Goal: Transaction & Acquisition: Purchase product/service

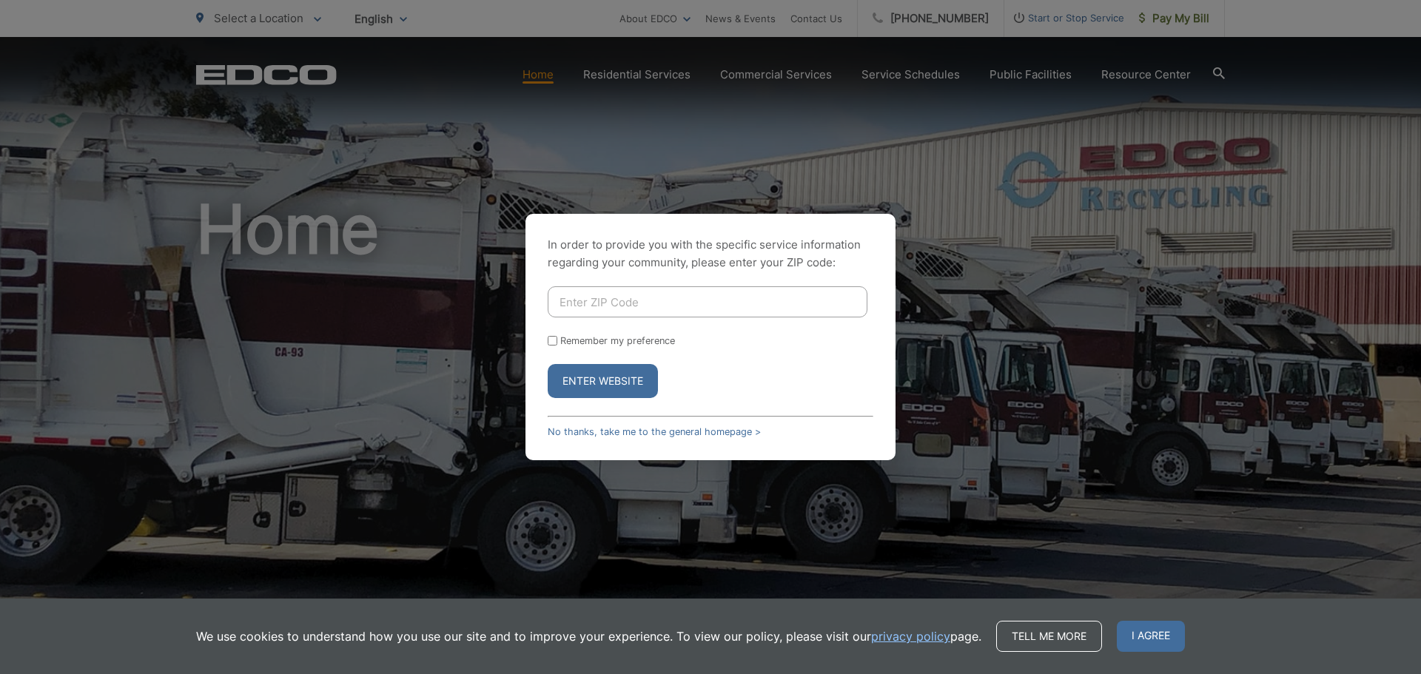
click at [632, 307] on input "Enter ZIP Code" at bounding box center [707, 301] width 320 height 31
type input "92082"
click at [579, 378] on button "Enter Website" at bounding box center [602, 381] width 110 height 34
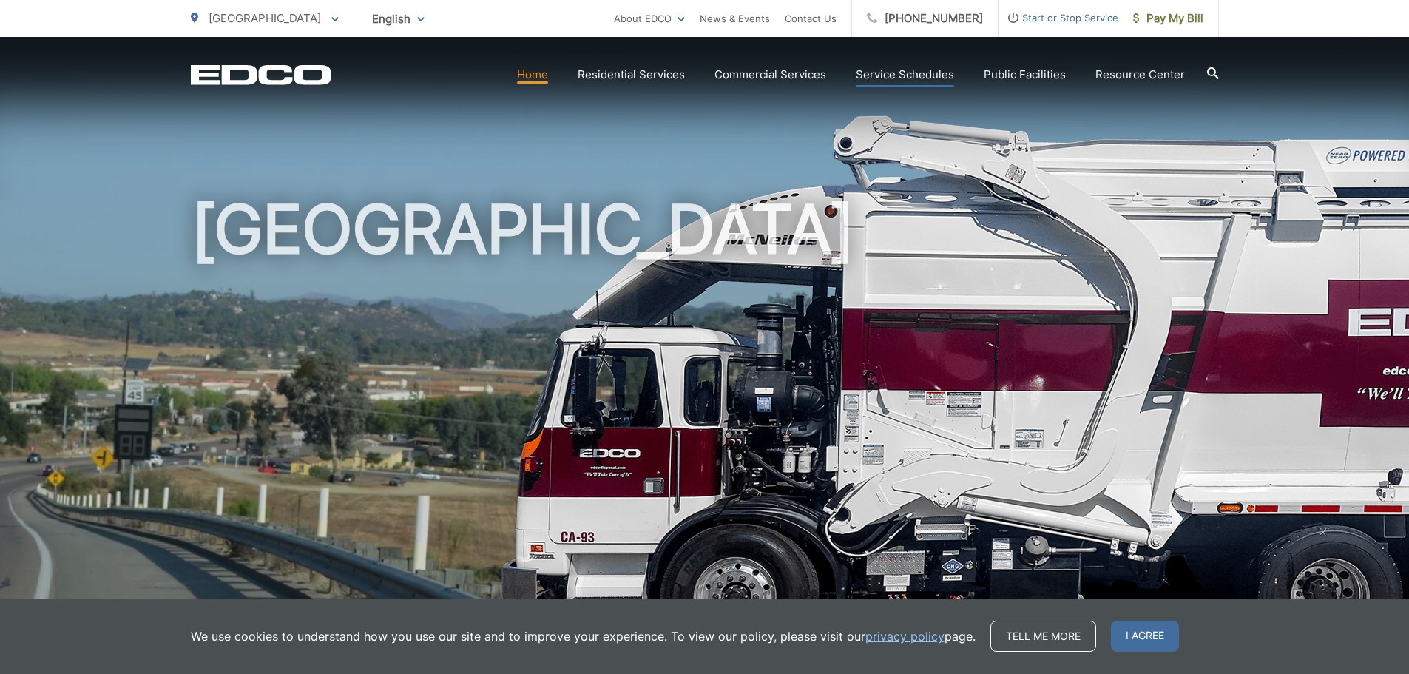
click at [911, 75] on link "Service Schedules" at bounding box center [905, 75] width 98 height 18
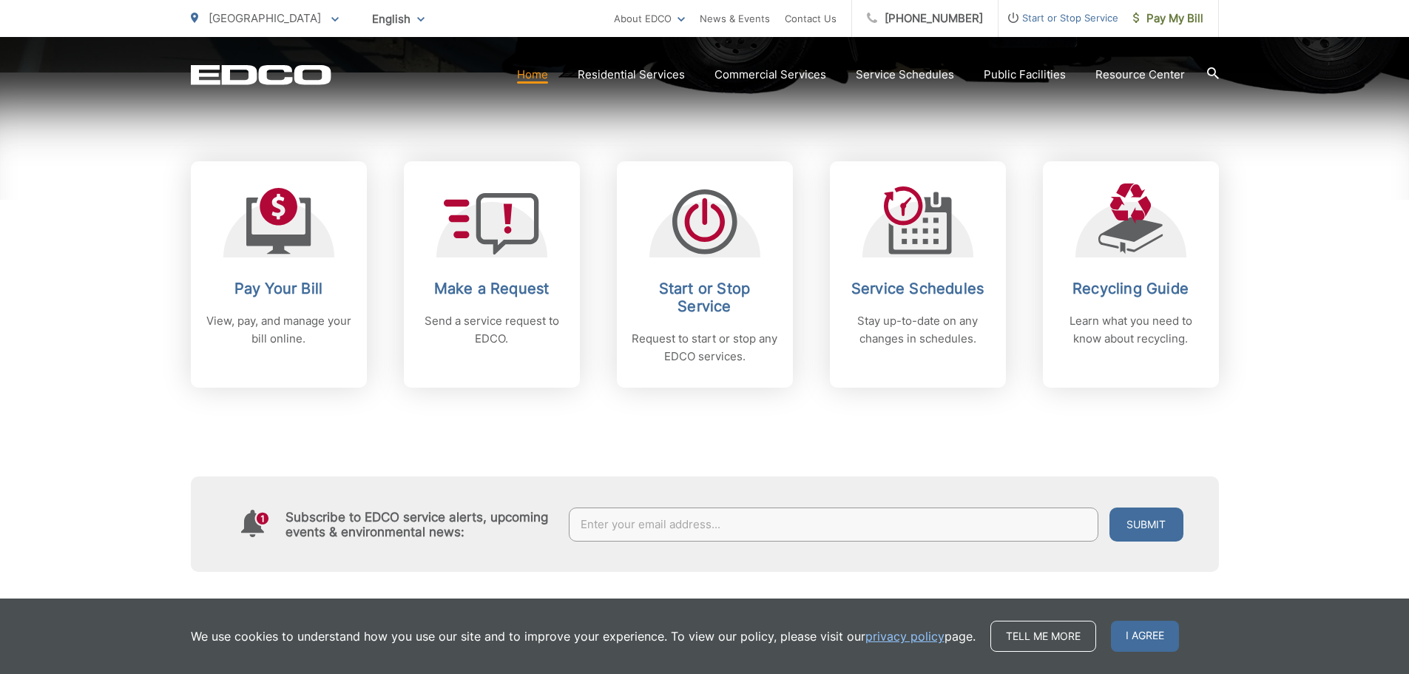
scroll to position [592, 0]
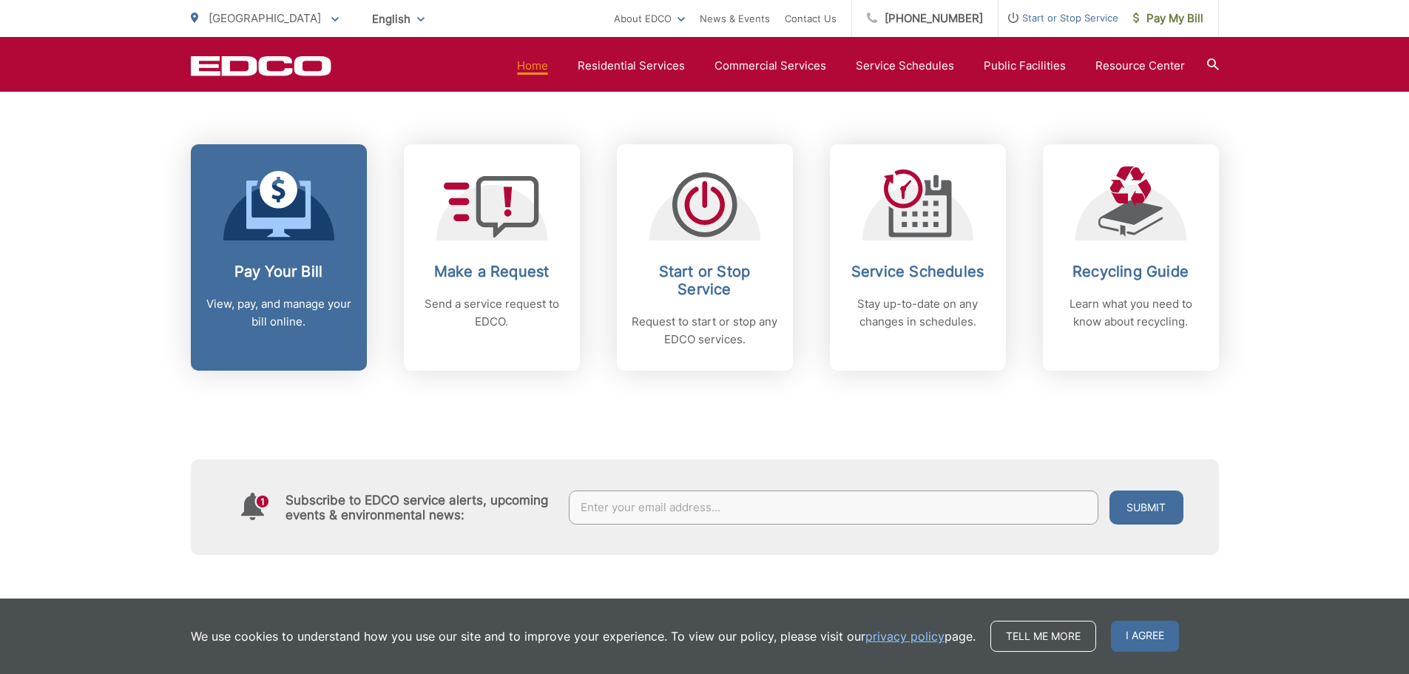
click at [268, 195] on icon at bounding box center [279, 190] width 38 height 38
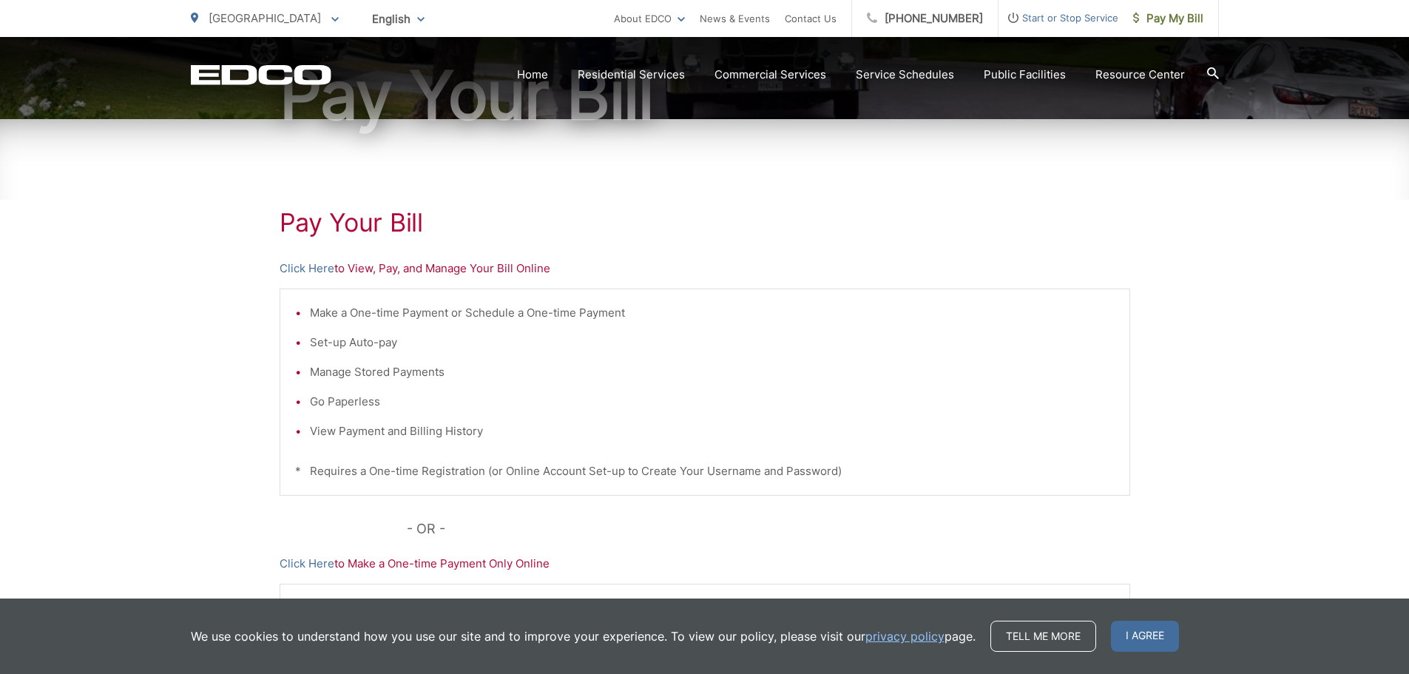
scroll to position [178, 0]
click at [268, 195] on div "Pay Your [PERSON_NAME] Here to View, Pay, and Manage Your Bill Online Make a On…" at bounding box center [704, 450] width 1409 height 664
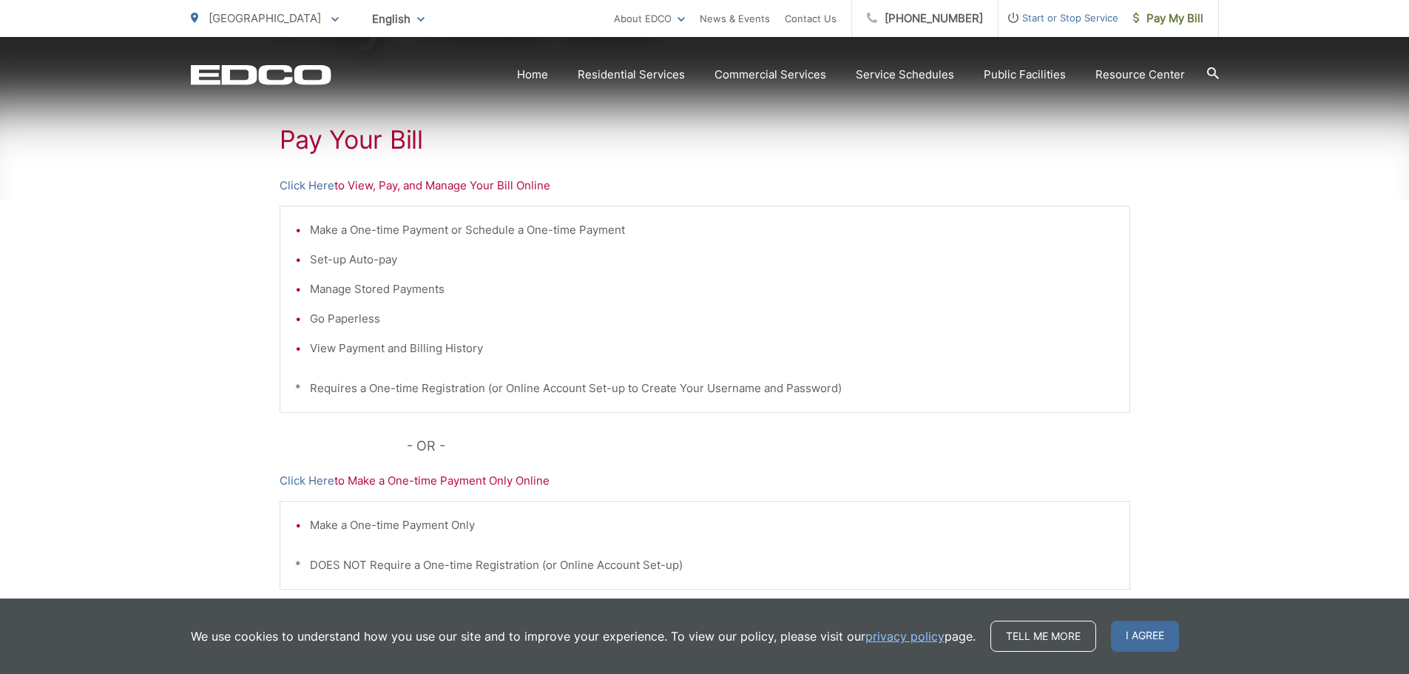
scroll to position [266, 0]
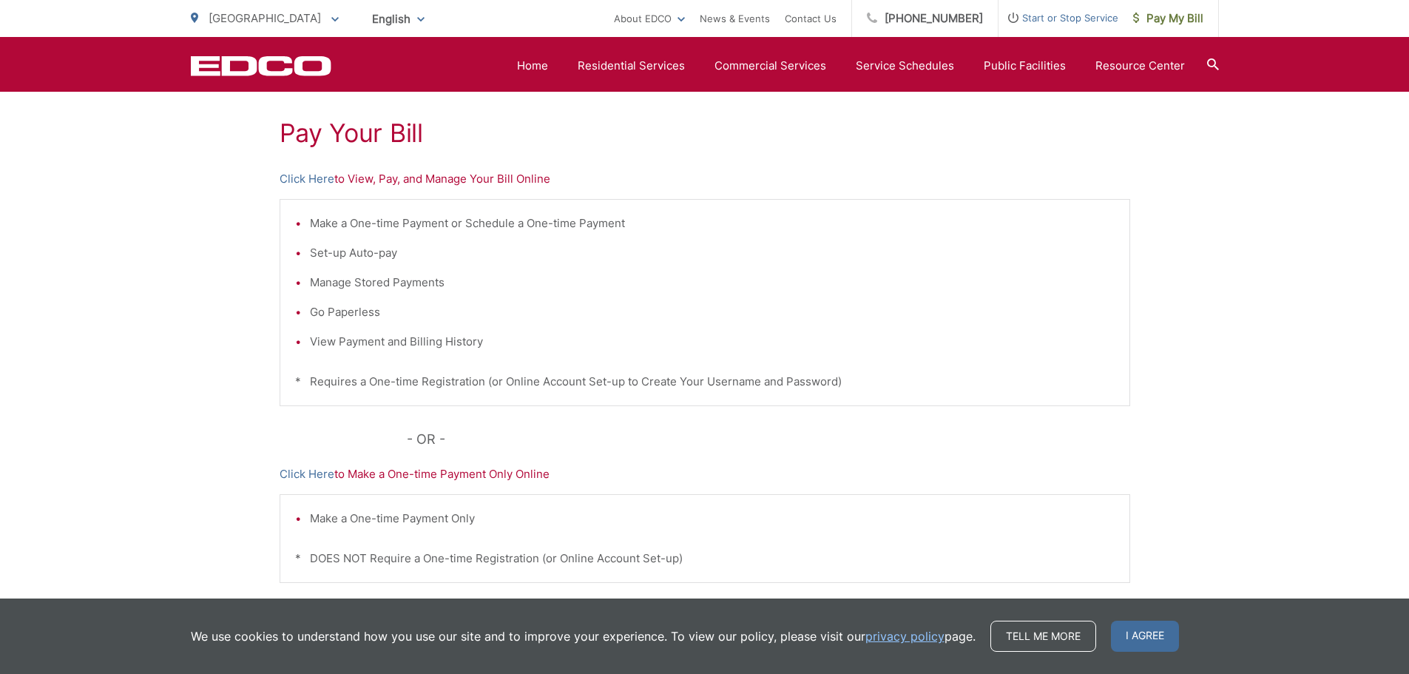
click at [404, 481] on p "Click Here to Make a One-time Payment Only Online" at bounding box center [705, 474] width 851 height 18
click at [407, 476] on p "Click Here to Make a One-time Payment Only Online" at bounding box center [705, 474] width 851 height 18
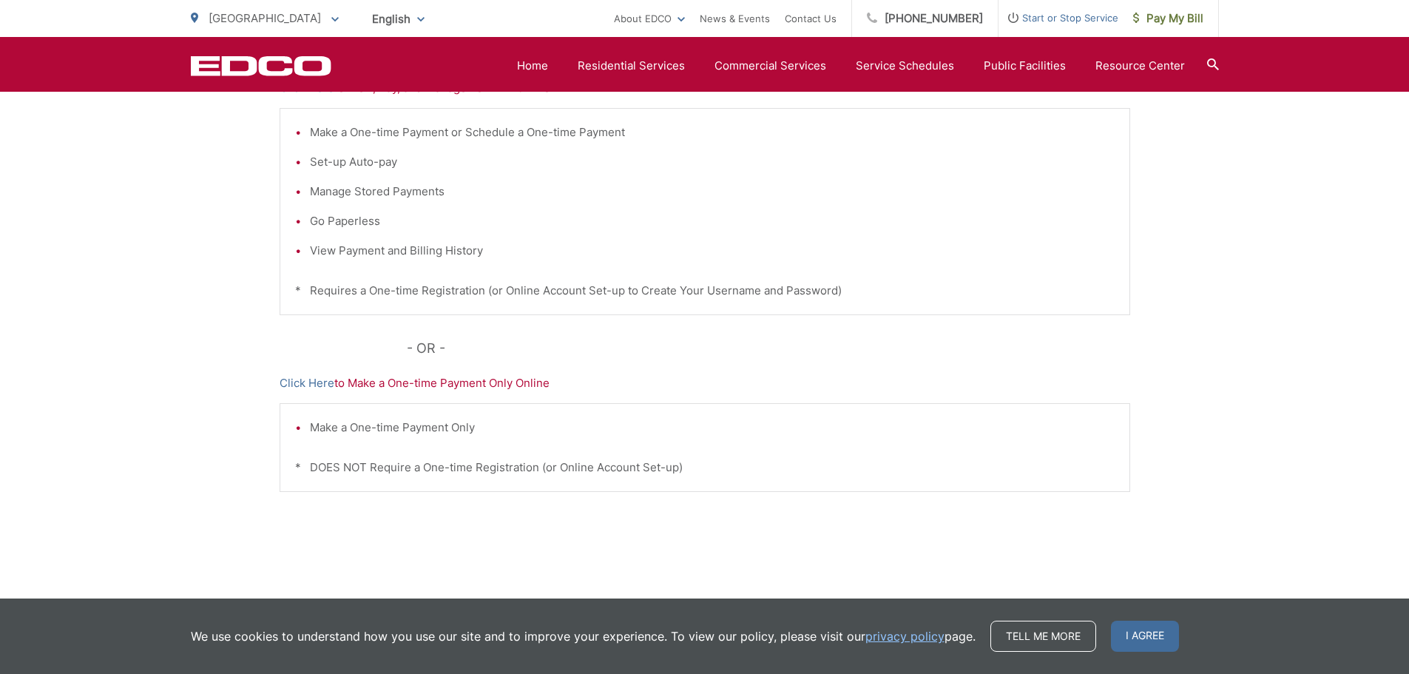
scroll to position [378, 0]
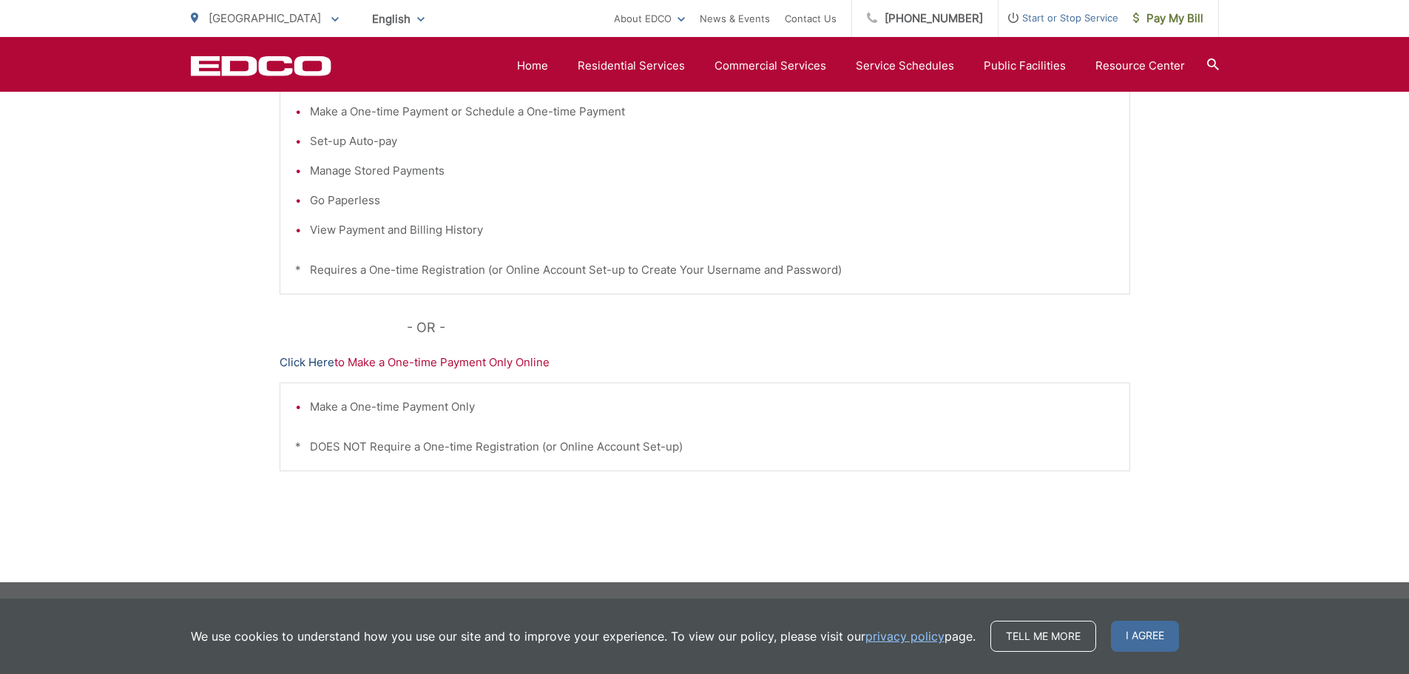
click at [313, 363] on link "Click Here" at bounding box center [307, 363] width 55 height 18
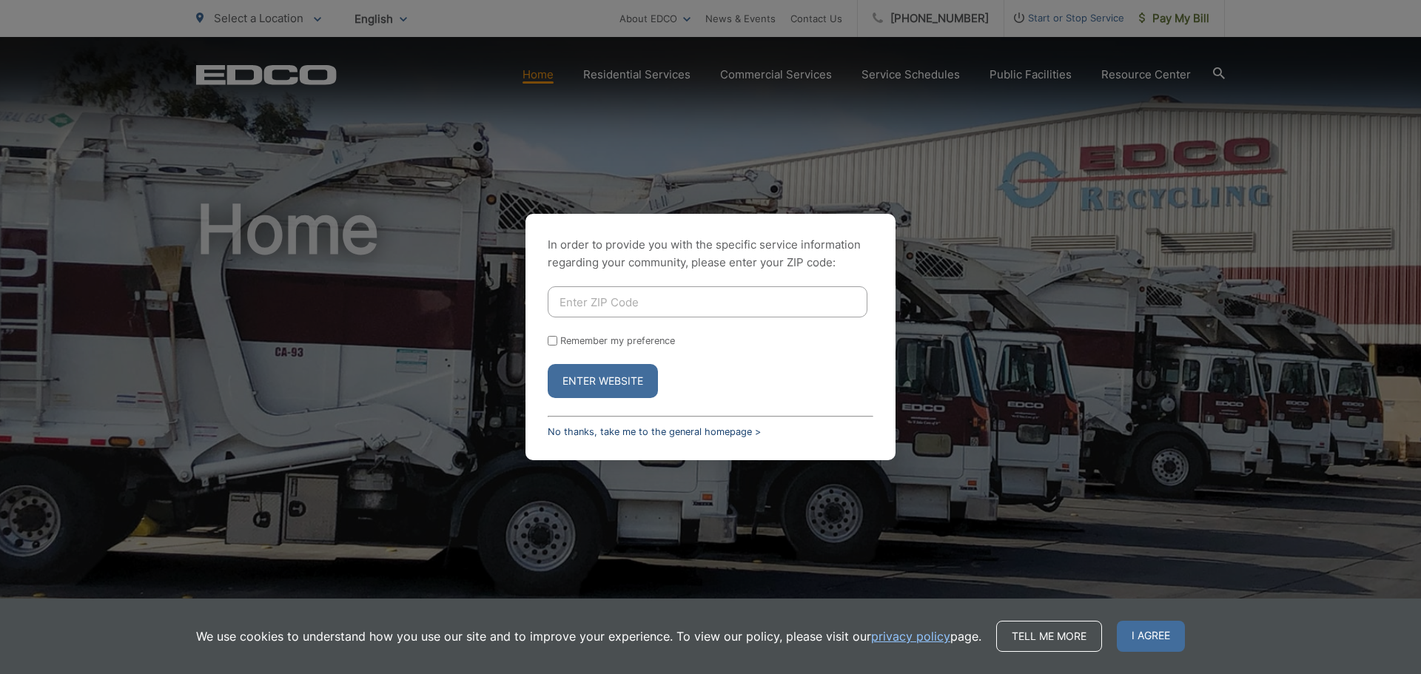
click at [592, 431] on link "No thanks, take me to the general homepage >" at bounding box center [653, 431] width 213 height 11
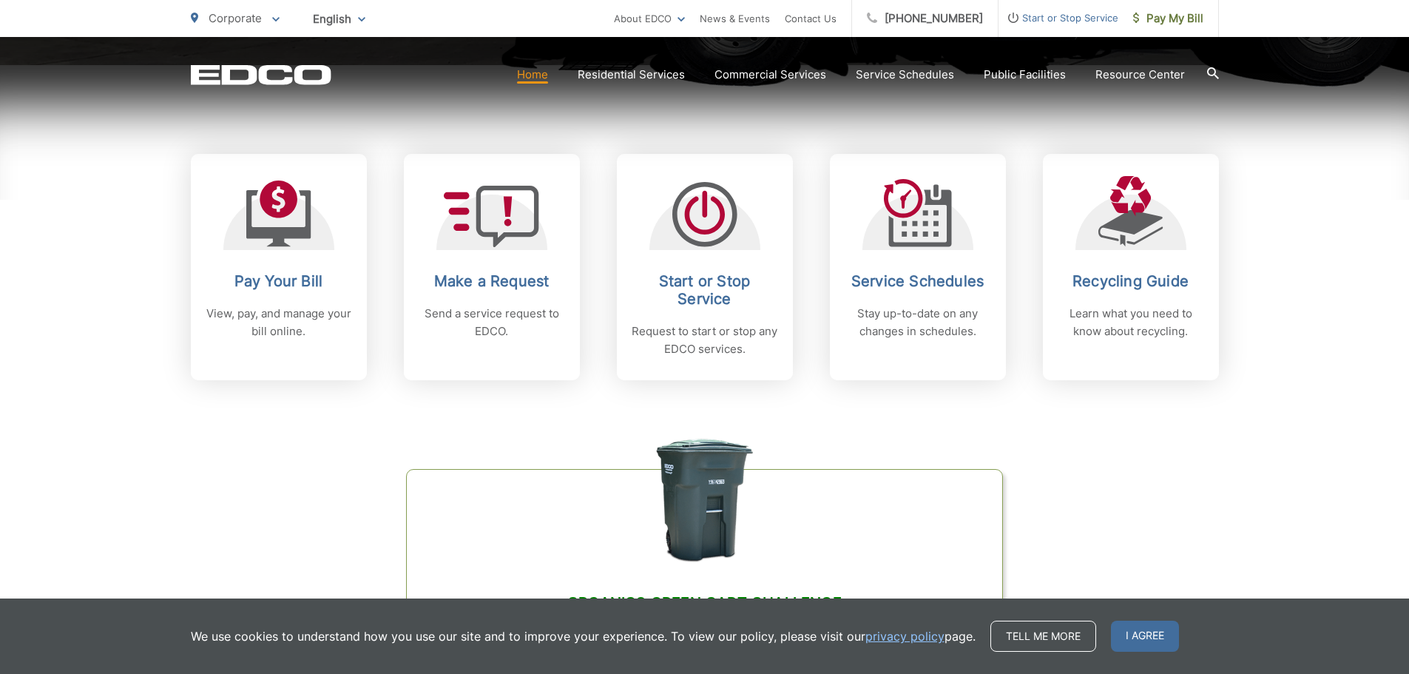
scroll to position [592, 0]
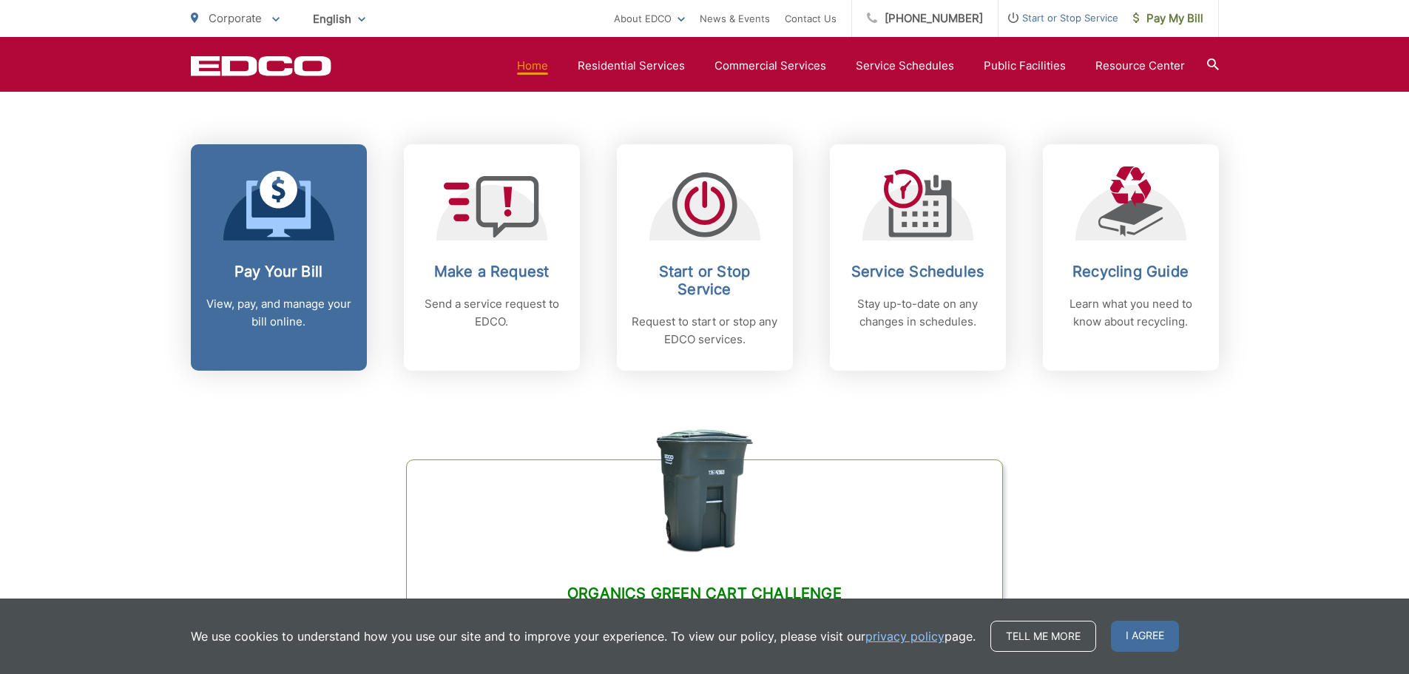
click at [283, 269] on h2 "Pay Your Bill" at bounding box center [279, 272] width 146 height 18
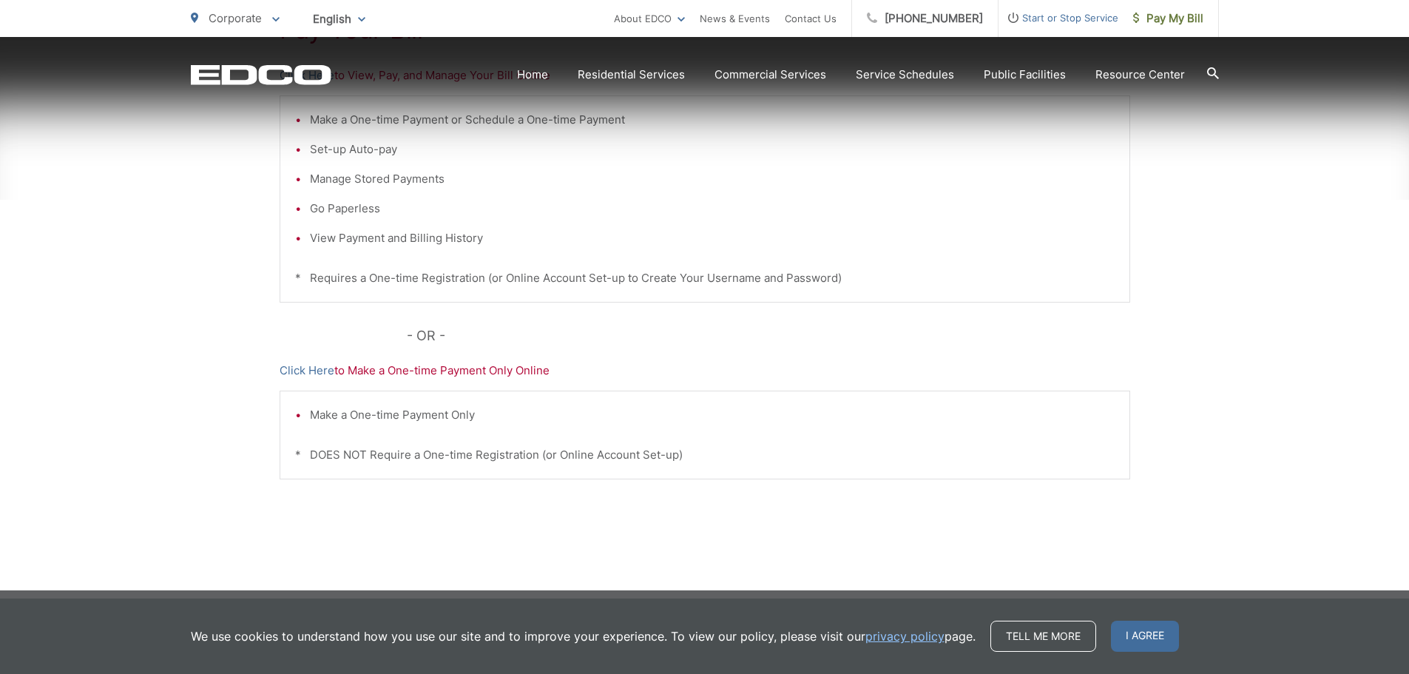
scroll to position [378, 0]
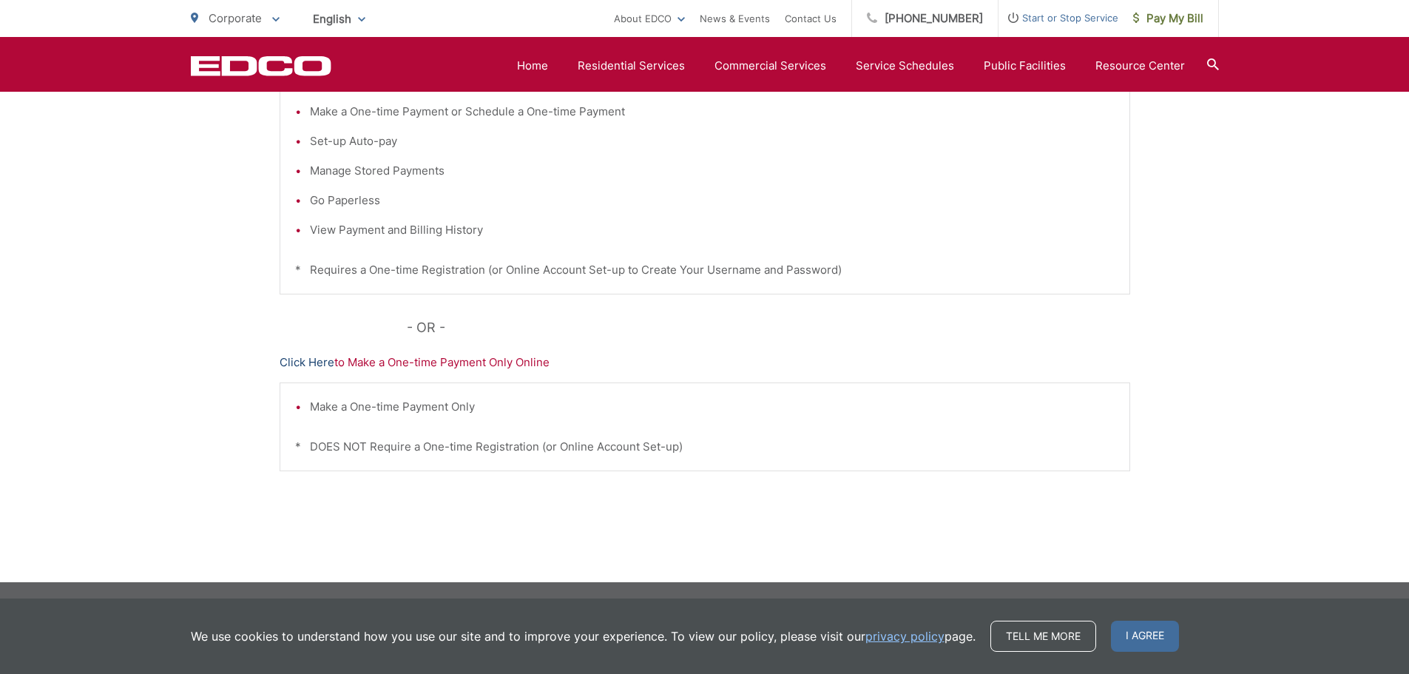
click at [305, 361] on link "Click Here" at bounding box center [307, 363] width 55 height 18
